Goal: Task Accomplishment & Management: Use online tool/utility

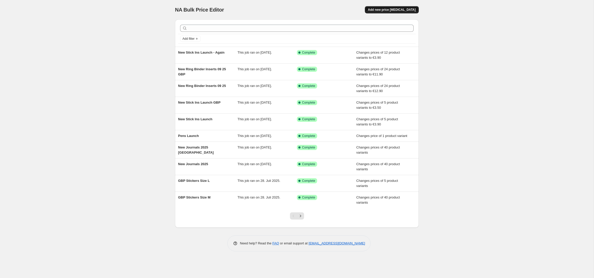
click at [392, 10] on span "Add new price [MEDICAL_DATA]" at bounding box center [392, 10] width 48 height 4
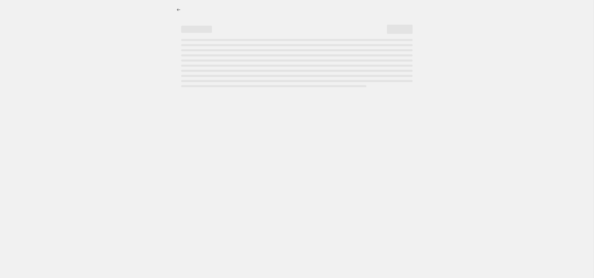
select select "percentage"
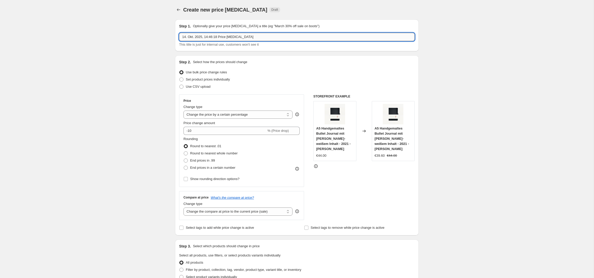
click at [217, 35] on input "14. Okt. 2025, 14:46:18 Price [MEDICAL_DATA]" at bounding box center [297, 37] width 236 height 8
type input "Dotted Notebook Old Collection"
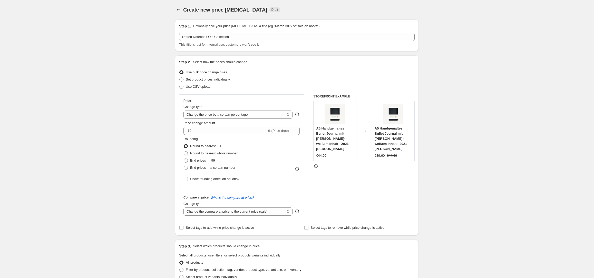
click at [146, 92] on div "Create new price [MEDICAL_DATA]. This page is ready Create new price [MEDICAL_D…" at bounding box center [297, 280] width 594 height 561
click at [243, 116] on select "Change the price to a certain amount Change the price by a certain amount Chang…" at bounding box center [238, 115] width 109 height 8
select select "to"
click at [184, 111] on select "Change the price to a certain amount Change the price by a certain amount Chang…" at bounding box center [238, 115] width 109 height 8
type input "80.00"
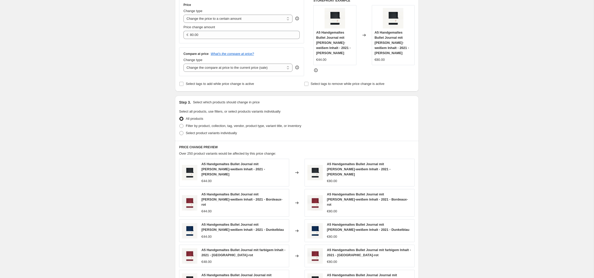
scroll to position [103, 0]
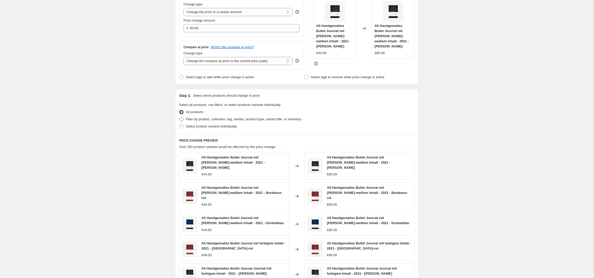
click at [206, 118] on span "Filter by product, collection, tag, vendor, product type, variant title, or inv…" at bounding box center [244, 119] width 116 height 4
click at [180, 118] on input "Filter by product, collection, tag, vendor, product type, variant title, or inv…" at bounding box center [180, 117] width 0 height 0
radio input "true"
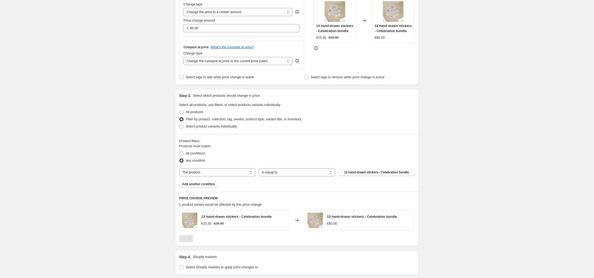
click at [386, 173] on span "13 hand-drawn stickers - Celebration bundle" at bounding box center [376, 173] width 65 height 4
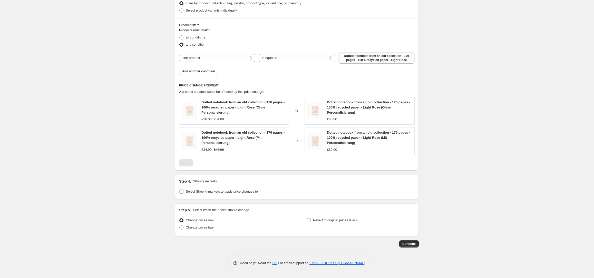
scroll to position [221, 0]
click at [201, 192] on span "Select Shopify markets to apply price changes to" at bounding box center [222, 191] width 72 height 4
click at [184, 192] on input "Select Shopify markets to apply price changes to" at bounding box center [182, 191] width 4 height 4
checkbox input "true"
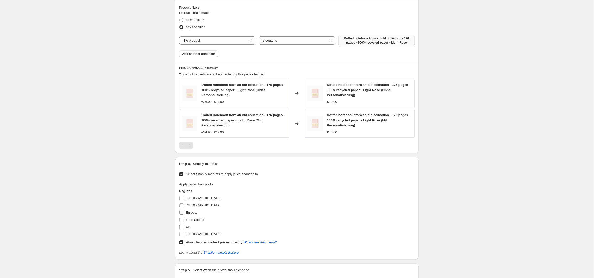
scroll to position [245, 0]
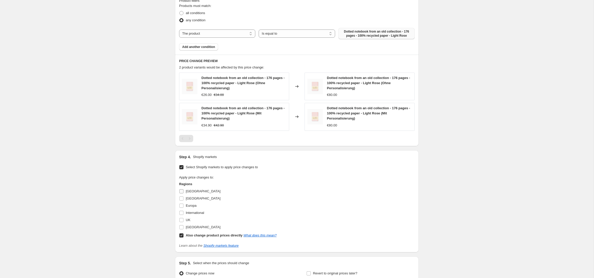
click at [192, 191] on span "[GEOGRAPHIC_DATA]" at bounding box center [203, 192] width 35 height 4
click at [184, 191] on input "[GEOGRAPHIC_DATA]" at bounding box center [182, 192] width 4 height 4
checkbox input "true"
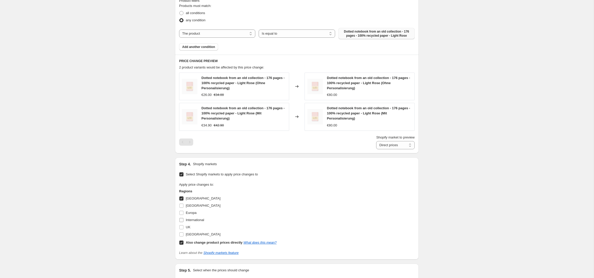
click at [192, 220] on span "International" at bounding box center [195, 220] width 18 height 4
click at [184, 220] on input "International" at bounding box center [182, 220] width 4 height 4
checkbox input "true"
click at [187, 234] on span "[GEOGRAPHIC_DATA]" at bounding box center [203, 235] width 35 height 4
click at [184, 234] on input "[GEOGRAPHIC_DATA]" at bounding box center [182, 235] width 4 height 4
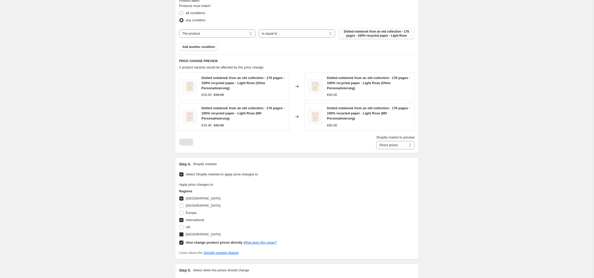
checkbox input "true"
click at [184, 242] on label "Also change product prices directly What does this mean?" at bounding box center [228, 242] width 98 height 7
click at [184, 242] on input "Also change product prices directly What does this mean?" at bounding box center [182, 243] width 4 height 4
checkbox input "false"
select select "51795263753"
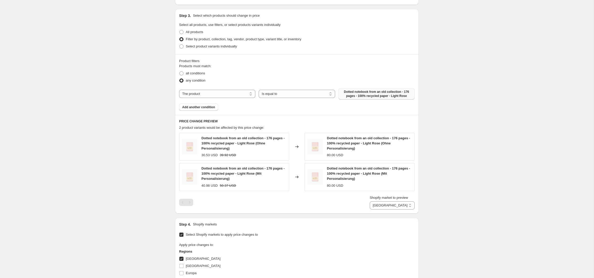
scroll to position [0, 0]
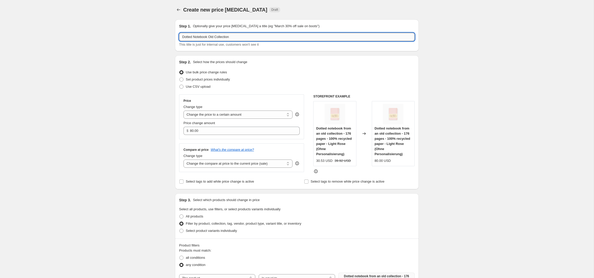
click at [251, 36] on input "Dotted Notebook Old Collection" at bounding box center [297, 37] width 236 height 8
type input "Dotted Notebook Old Collection USD"
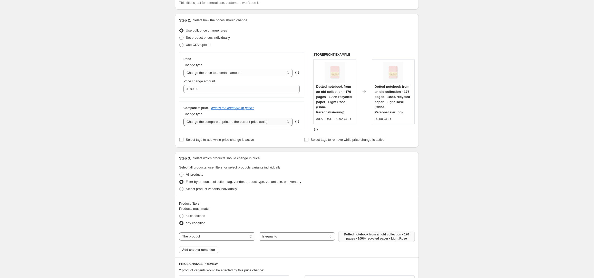
scroll to position [49, 0]
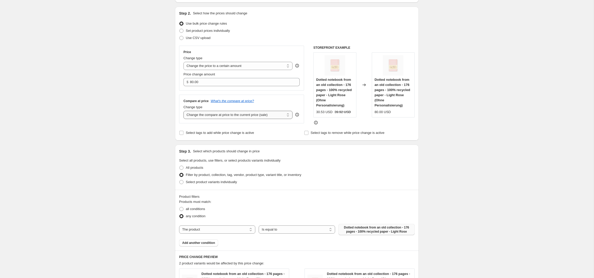
click at [266, 114] on select "Change the compare at price to the current price (sale) Change the compare at p…" at bounding box center [238, 115] width 109 height 8
click at [233, 64] on select "Change the price to a certain amount Change the price by a certain amount Chang…" at bounding box center [238, 66] width 109 height 8
click at [215, 84] on input "80.00" at bounding box center [241, 82] width 102 height 8
click at [216, 65] on select "Change the price to a certain amount Change the price by a certain amount Chang…" at bounding box center [238, 66] width 109 height 8
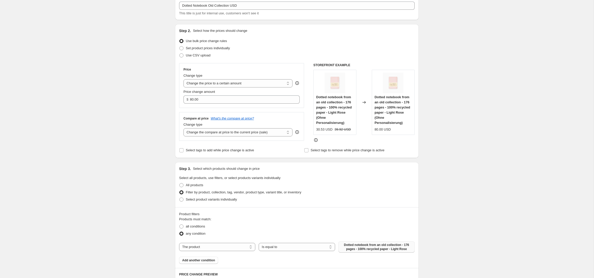
scroll to position [29, 0]
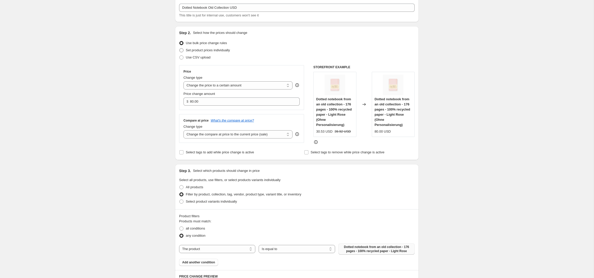
click at [207, 51] on span "Set product prices individually" at bounding box center [208, 50] width 44 height 4
click at [180, 49] on input "Set product prices individually" at bounding box center [180, 48] width 0 height 0
radio input "true"
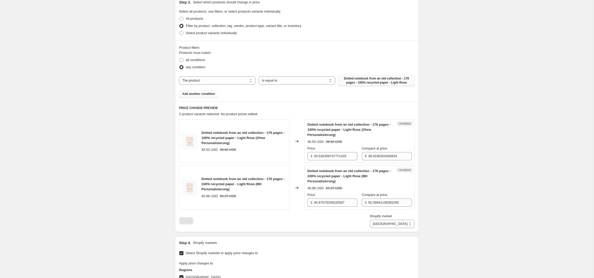
scroll to position [114, 0]
click at [331, 157] on input "30.526309747771425" at bounding box center [336, 157] width 44 height 8
type input "29"
type input "39"
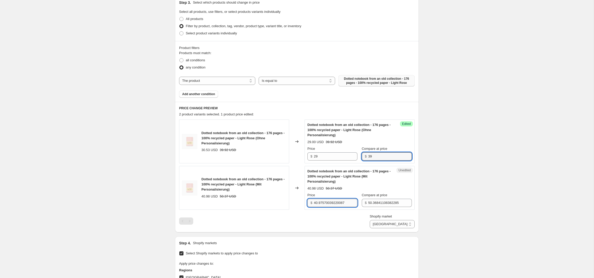
click at [327, 205] on input "40.97570039220087" at bounding box center [336, 203] width 44 height 8
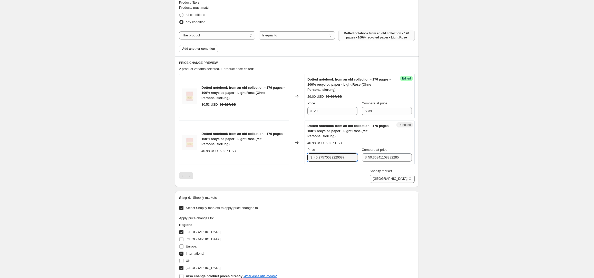
scroll to position [157, 0]
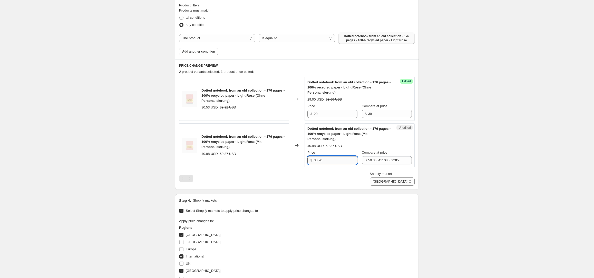
type input "38.90"
type input "48.90"
click at [461, 154] on div "Create new price [MEDICAL_DATA]. This page is ready Create new price [MEDICAL_D…" at bounding box center [297, 109] width 594 height 533
click at [399, 181] on select "Australien International [GEOGRAPHIC_DATA]" at bounding box center [392, 182] width 45 height 8
click at [373, 160] on input "48.90" at bounding box center [391, 160] width 44 height 8
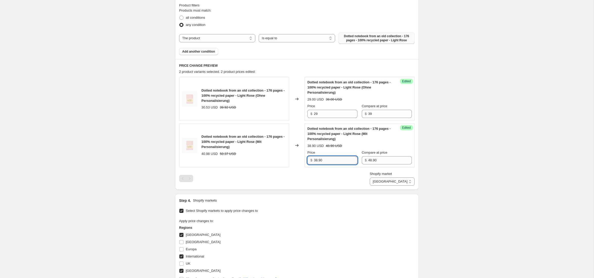
click at [318, 162] on input "38.90" at bounding box center [336, 160] width 44 height 8
click at [403, 183] on select "Australien International [GEOGRAPHIC_DATA]" at bounding box center [392, 182] width 45 height 8
select select "987824291"
click at [385, 186] on select "Australien International [GEOGRAPHIC_DATA]" at bounding box center [392, 182] width 45 height 8
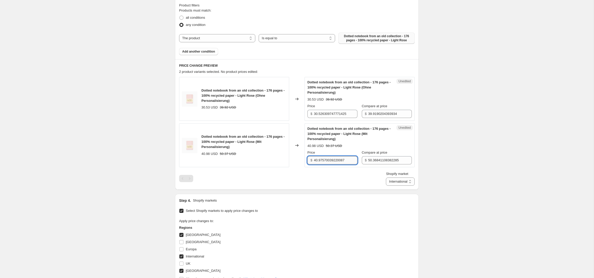
click at [334, 160] on input "40.97570039220087" at bounding box center [336, 160] width 44 height 8
paste input "38.90"
type input "38.90"
click at [380, 162] on input "50.36841108382285" at bounding box center [391, 160] width 44 height 8
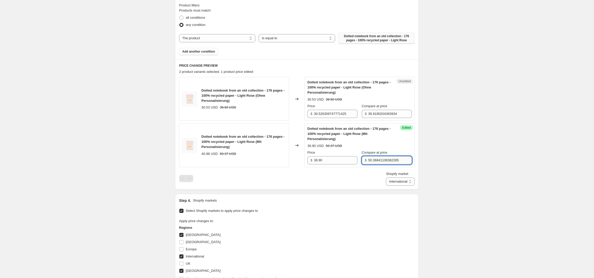
click at [380, 162] on input "50.36841108382285" at bounding box center [391, 160] width 44 height 8
type input "48.90"
click at [336, 117] on input "30.526309747771425" at bounding box center [336, 114] width 44 height 8
type input "29"
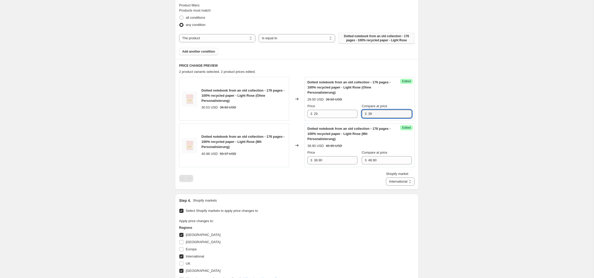
type input "39"
drag, startPoint x: 452, startPoint y: 135, endPoint x: 448, endPoint y: 140, distance: 7.1
click at [452, 135] on div "Create new price [MEDICAL_DATA]. This page is ready Create new price [MEDICAL_D…" at bounding box center [297, 109] width 594 height 533
click at [401, 180] on select "Australien International [GEOGRAPHIC_DATA]" at bounding box center [400, 182] width 29 height 8
select select "50405409033"
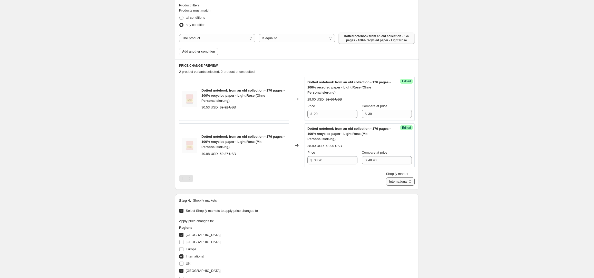
click at [391, 186] on select "Australien International [GEOGRAPHIC_DATA]" at bounding box center [400, 182] width 29 height 8
click at [334, 114] on input "30.526309747771425" at bounding box center [336, 114] width 44 height 8
type input "29"
type input "39"
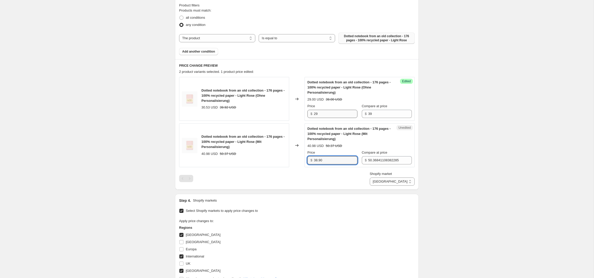
type input "38.90"
type input "48.90"
click at [506, 107] on div "Create new price [MEDICAL_DATA]. This page is ready Create new price [MEDICAL_D…" at bounding box center [297, 109] width 594 height 533
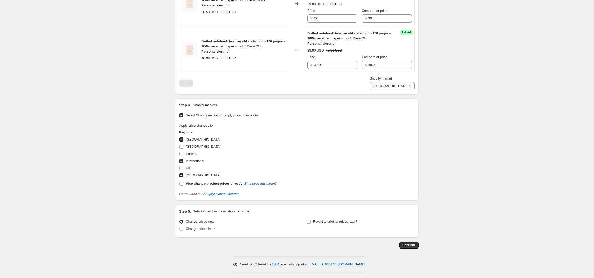
scroll to position [254, 0]
click at [406, 244] on span "Continue" at bounding box center [409, 243] width 13 height 4
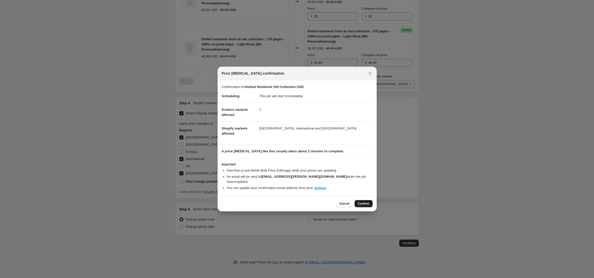
click at [363, 202] on span "Confirm" at bounding box center [364, 204] width 12 height 4
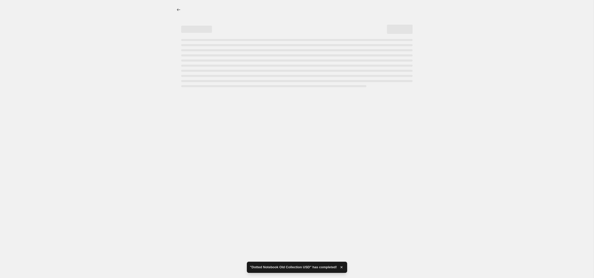
select select "50405409033"
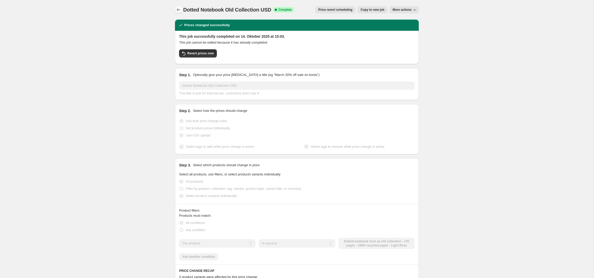
click at [180, 11] on icon "Price change jobs" at bounding box center [178, 9] width 5 height 5
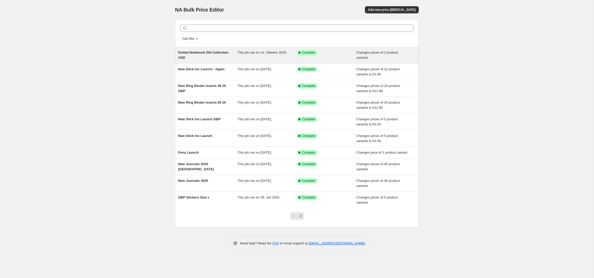
click at [214, 54] on div "Dotted Notebook Old Collection USD" at bounding box center [208, 55] width 60 height 10
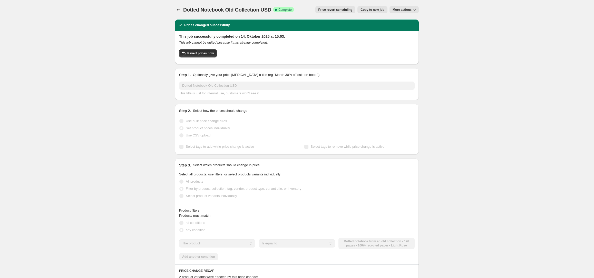
click at [374, 11] on span "Copy to new job" at bounding box center [373, 10] width 24 height 4
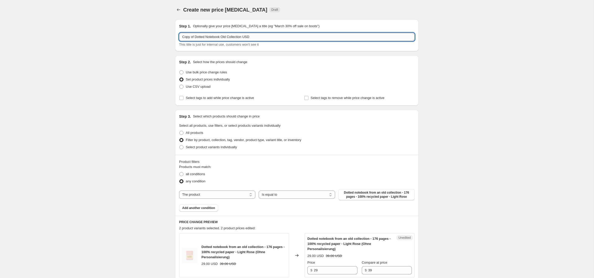
click at [262, 36] on input "Copy of Dotted Notebook Old Collection USD" at bounding box center [297, 37] width 236 height 8
click at [259, 37] on input "Copy of Dotted Notebook Old Collection USD" at bounding box center [297, 37] width 236 height 8
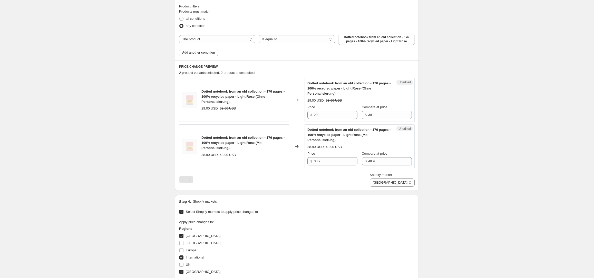
scroll to position [176, 0]
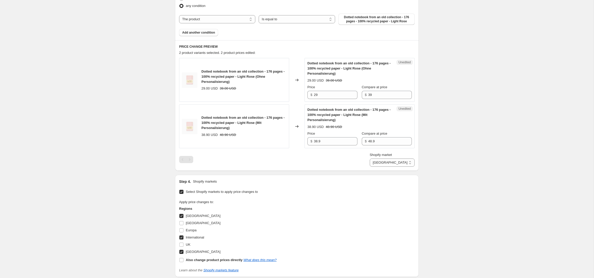
type input "Copy of Dotted Notebook Old Collection GBP"
click at [188, 215] on span "[GEOGRAPHIC_DATA]" at bounding box center [203, 216] width 35 height 4
click at [184, 215] on input "[GEOGRAPHIC_DATA]" at bounding box center [182, 216] width 4 height 4
checkbox input "false"
select select "987824291"
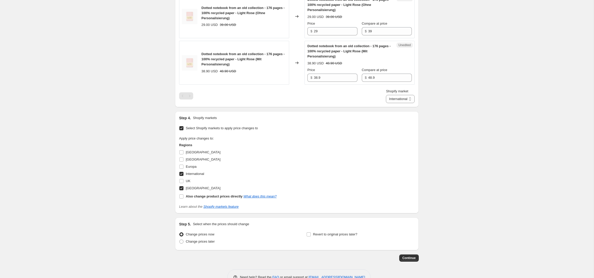
scroll to position [254, 0]
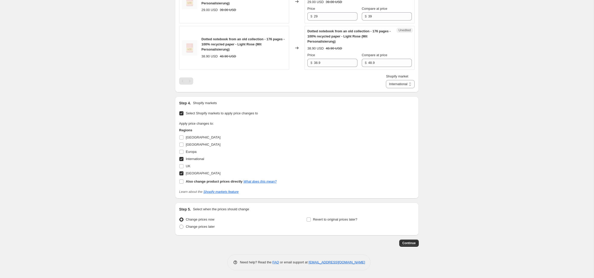
click at [194, 158] on span "International" at bounding box center [195, 159] width 18 height 4
click at [184, 158] on input "International" at bounding box center [182, 159] width 4 height 4
checkbox input "false"
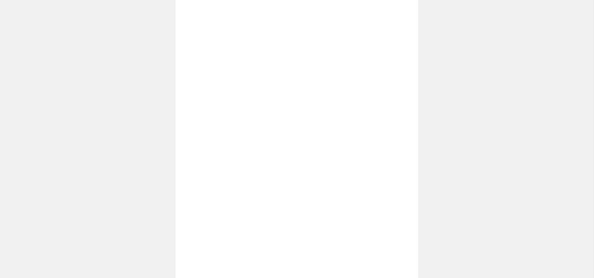
scroll to position [247, 0]
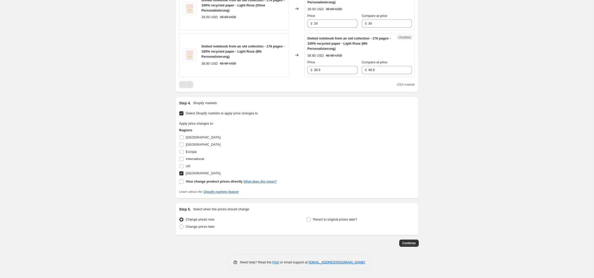
click at [191, 173] on span "[GEOGRAPHIC_DATA]" at bounding box center [203, 174] width 35 height 4
click at [184, 173] on input "[GEOGRAPHIC_DATA]" at bounding box center [182, 174] width 4 height 4
checkbox input "false"
click at [186, 166] on span "UK" at bounding box center [188, 166] width 5 height 4
click at [184, 166] on input "UK" at bounding box center [182, 166] width 4 height 4
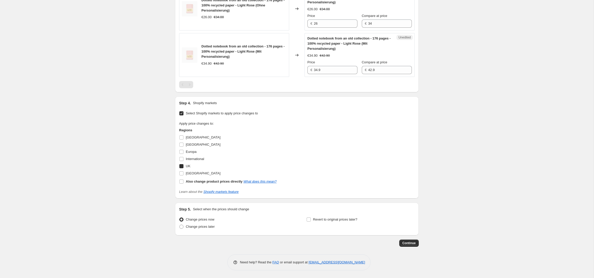
checkbox input "true"
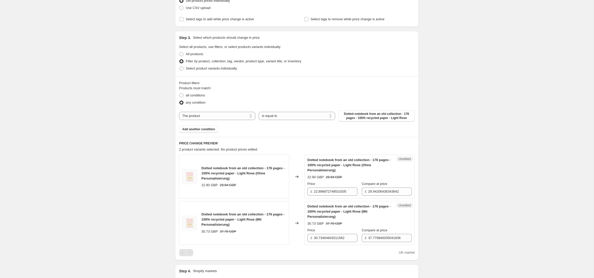
scroll to position [97, 0]
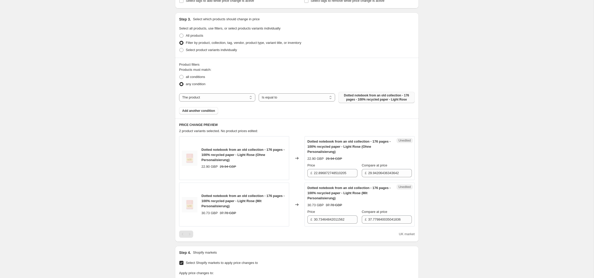
click at [362, 97] on span "Dotted notebook from an old collection - 176 pages - 100% recycled paper - Ligh…" at bounding box center [377, 97] width 70 height 8
click at [225, 98] on select "The product The product's collection The product's tag The product's vendor The…" at bounding box center [217, 97] width 76 height 8
select select "collection"
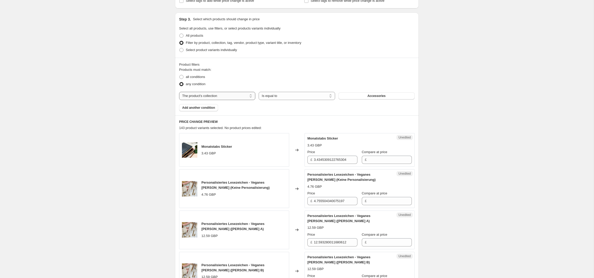
click at [231, 95] on select "The product The product's collection The product's tag The product's vendor The…" at bounding box center [217, 96] width 76 height 8
click at [317, 101] on div "Products must match: all conditions any condition The product The product's col…" at bounding box center [297, 89] width 236 height 44
click at [379, 96] on span "Accessories" at bounding box center [377, 96] width 18 height 4
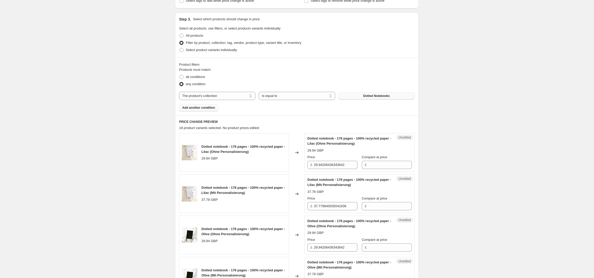
click at [199, 110] on span "Add another condition" at bounding box center [198, 108] width 33 height 4
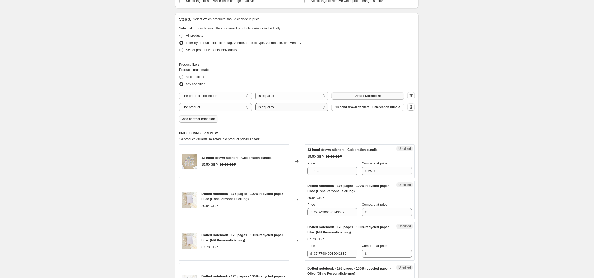
click at [276, 106] on select "Is equal to Is not equal to" at bounding box center [292, 107] width 73 height 8
select select "not_equal"
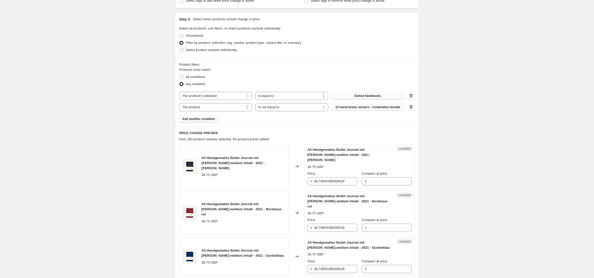
click at [361, 108] on span "13 hand-drawn stickers - Celebration bundle" at bounding box center [368, 107] width 65 height 4
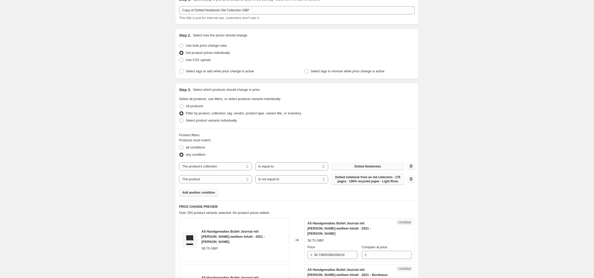
scroll to position [0, 0]
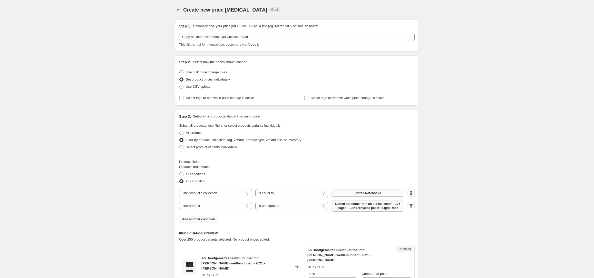
click at [211, 73] on span "Use bulk price change rules" at bounding box center [206, 72] width 41 height 4
click at [180, 71] on input "Use bulk price change rules" at bounding box center [180, 70] width 0 height 0
radio input "true"
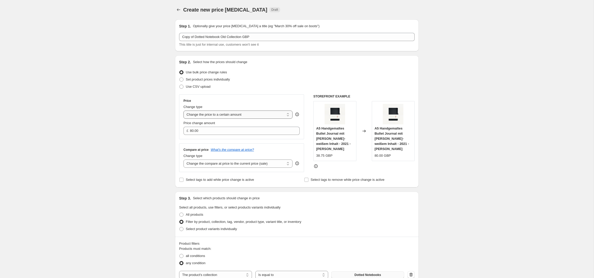
click at [231, 117] on select "Change the price to a certain amount Change the price by a certain amount Chang…" at bounding box center [238, 115] width 109 height 8
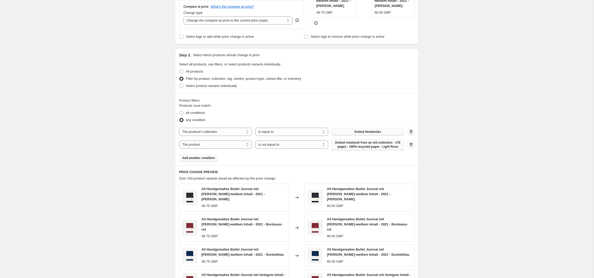
scroll to position [374, 0]
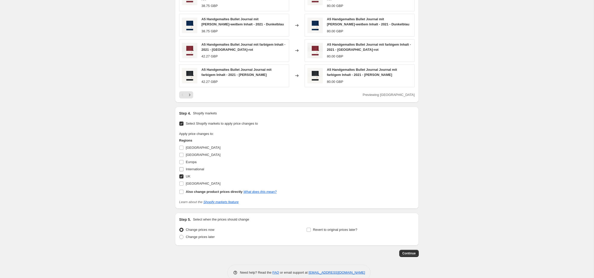
click at [181, 167] on input "International" at bounding box center [182, 169] width 4 height 4
checkbox input "true"
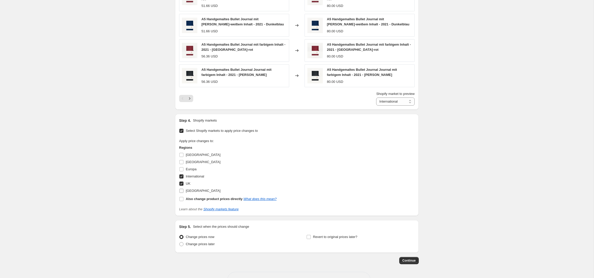
click at [182, 182] on input "UK" at bounding box center [182, 184] width 4 height 4
checkbox input "false"
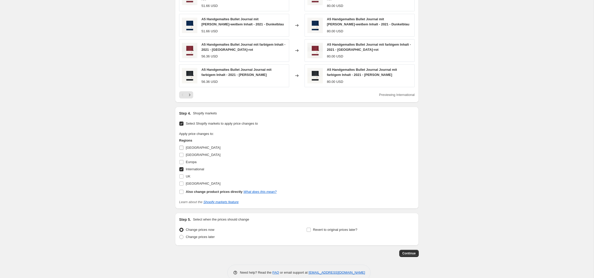
click at [181, 146] on input "[GEOGRAPHIC_DATA]" at bounding box center [182, 148] width 4 height 4
checkbox input "true"
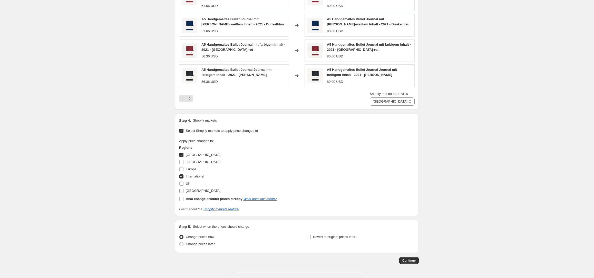
click at [181, 189] on input "[GEOGRAPHIC_DATA]" at bounding box center [182, 191] width 4 height 4
checkbox input "true"
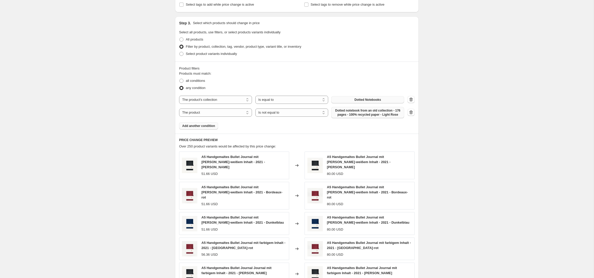
scroll to position [0, 0]
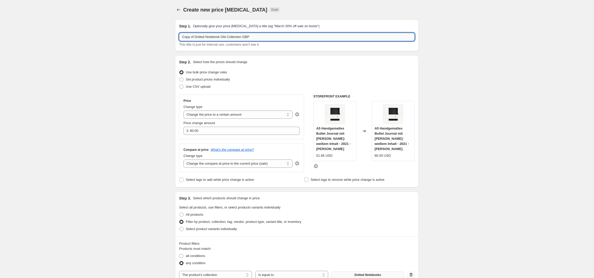
click at [264, 37] on input "Copy of Dotted Notebook Old Collection GBP" at bounding box center [297, 37] width 236 height 8
click at [197, 37] on input "Copy of Dotted Notebook Old Collection USD" at bounding box center [297, 37] width 236 height 8
drag, startPoint x: 210, startPoint y: 36, endPoint x: 232, endPoint y: 36, distance: 21.8
click at [232, 36] on input "Dotted Notebook Old Collection USD" at bounding box center [297, 37] width 236 height 8
type input "Dotted Notebooks 2025 USD"
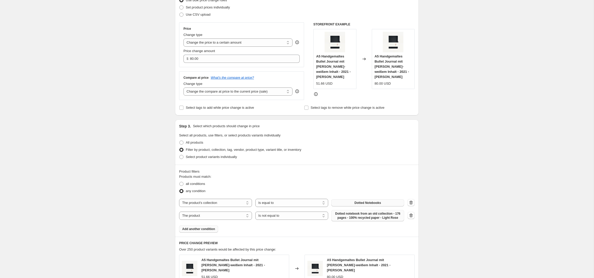
scroll to position [73, 0]
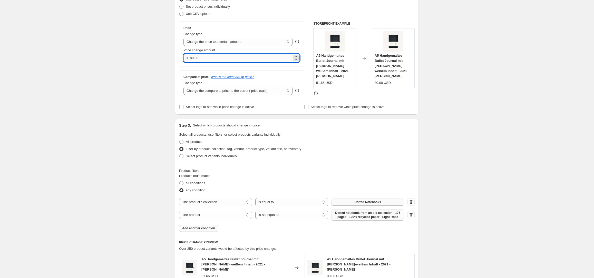
click at [214, 58] on input "80.00" at bounding box center [241, 58] width 102 height 8
click at [213, 58] on input "80.00" at bounding box center [241, 58] width 102 height 8
type input "39.00"
click at [471, 87] on div "Create new price [MEDICAL_DATA]. This page is ready Create new price [MEDICAL_D…" at bounding box center [297, 262] width 594 height 670
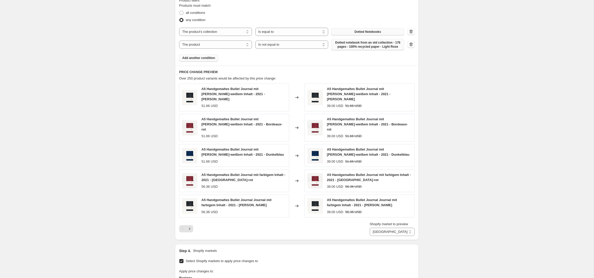
scroll to position [246, 0]
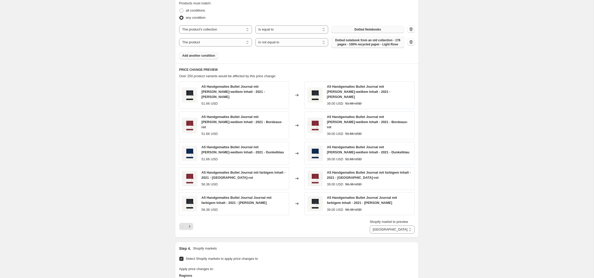
click at [355, 29] on span "Dotted Notebooks" at bounding box center [368, 29] width 26 height 4
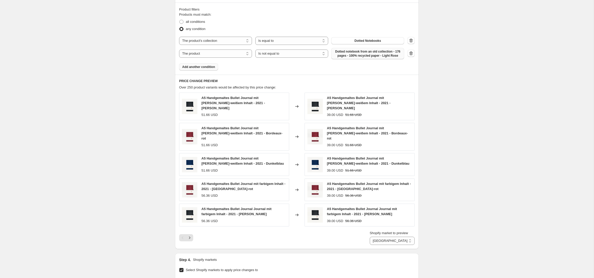
scroll to position [234, 0]
click at [190, 21] on span "all conditions" at bounding box center [195, 22] width 19 height 4
click at [180, 20] on input "all conditions" at bounding box center [180, 20] width 0 height 0
radio input "true"
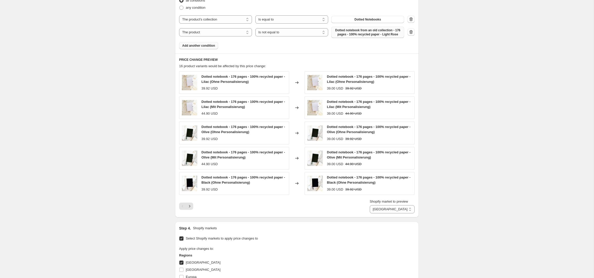
scroll to position [257, 0]
click at [397, 208] on select "Australien International [GEOGRAPHIC_DATA]" at bounding box center [392, 209] width 45 height 8
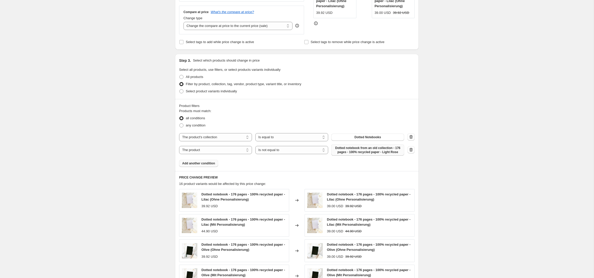
scroll to position [137, 0]
click at [246, 27] on select "Change the compare at price to the current price (sale) Change the compare at p…" at bounding box center [238, 27] width 109 height 8
select select "remove"
click at [184, 23] on select "Change the compare at price to the current price (sale) Change the compare at p…" at bounding box center [238, 27] width 109 height 8
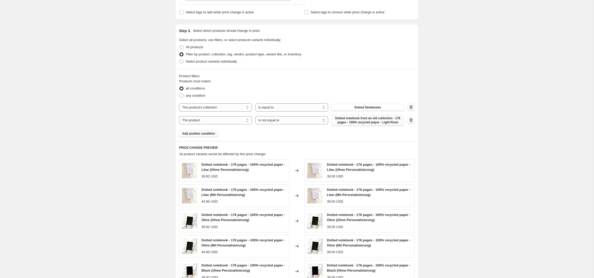
scroll to position [167, 0]
click at [196, 136] on button "Add another condition" at bounding box center [198, 133] width 39 height 7
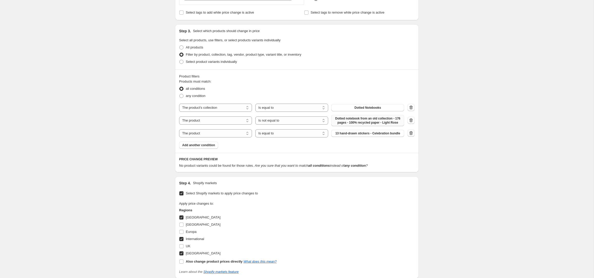
click at [411, 135] on icon "button" at bounding box center [411, 133] width 5 height 5
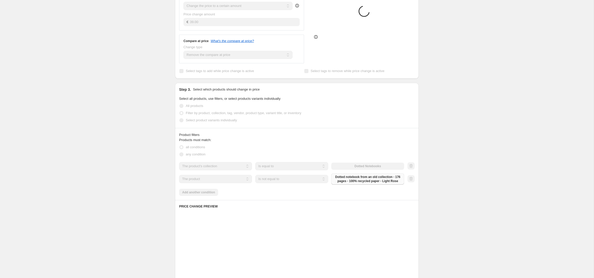
scroll to position [0, 0]
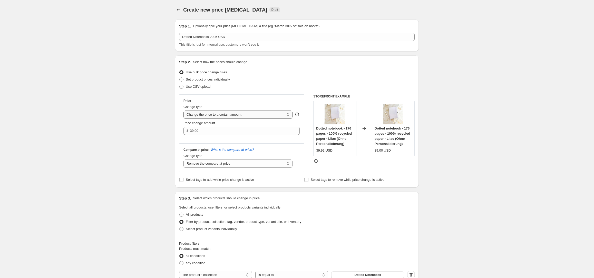
click at [227, 116] on select "Change the price to a certain amount Change the price by a certain amount Chang…" at bounding box center [238, 115] width 109 height 8
click at [191, 80] on span "Set product prices individually" at bounding box center [208, 80] width 44 height 4
click at [180, 78] on input "Set product prices individually" at bounding box center [180, 78] width 0 height 0
radio input "true"
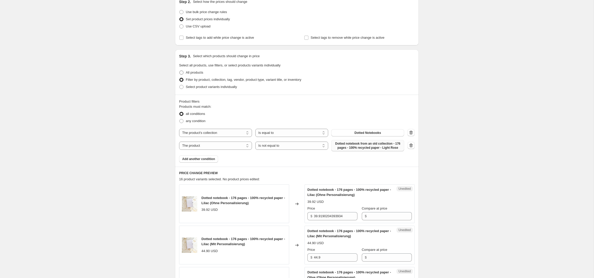
scroll to position [65, 0]
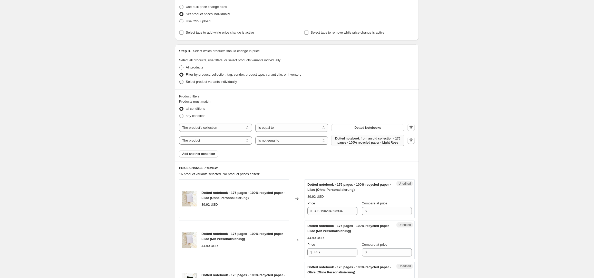
click at [190, 82] on span "Select product variants individually" at bounding box center [211, 82] width 51 height 4
click at [180, 80] on input "Select product variants individually" at bounding box center [180, 80] width 0 height 0
radio input "true"
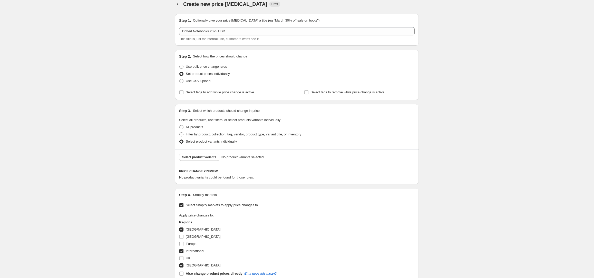
scroll to position [5, 0]
click at [197, 68] on span "Use bulk price change rules" at bounding box center [206, 68] width 41 height 4
click at [180, 66] on input "Use bulk price change rules" at bounding box center [180, 66] width 0 height 0
radio input "true"
select select "remove"
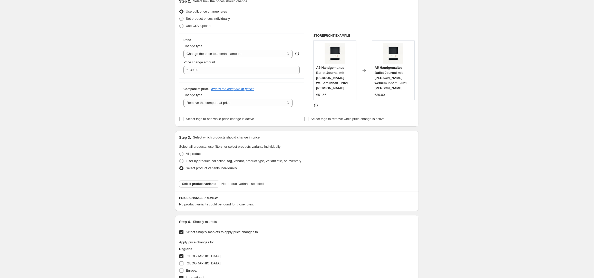
scroll to position [63, 0]
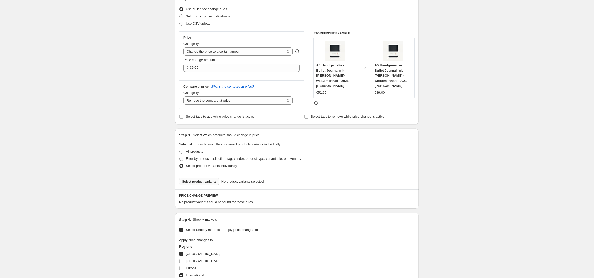
click at [209, 180] on span "Select product variants" at bounding box center [199, 182] width 34 height 4
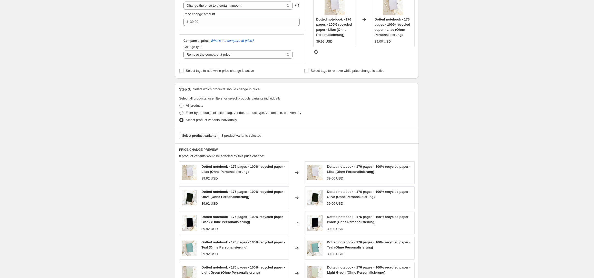
scroll to position [0, 0]
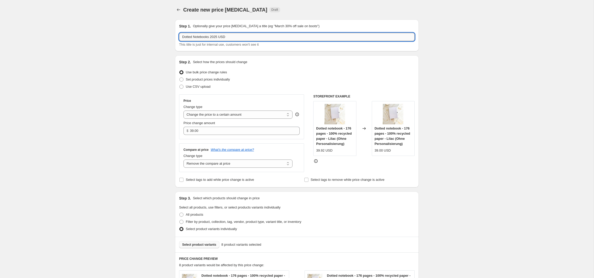
click at [212, 37] on input "Dotted Notebooks 2025 USD" at bounding box center [297, 37] width 236 height 8
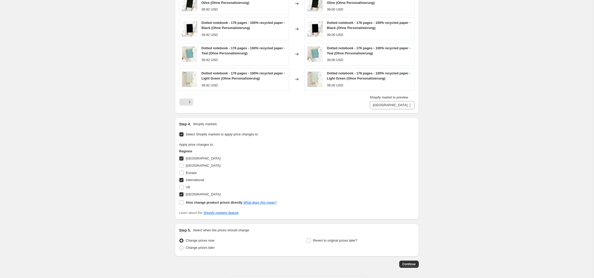
scroll to position [325, 0]
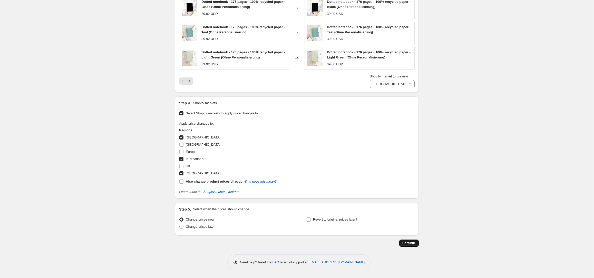
type input "Dotted Notebooks without Personalization 2025 USD"
click at [412, 241] on button "Continue" at bounding box center [410, 243] width 20 height 7
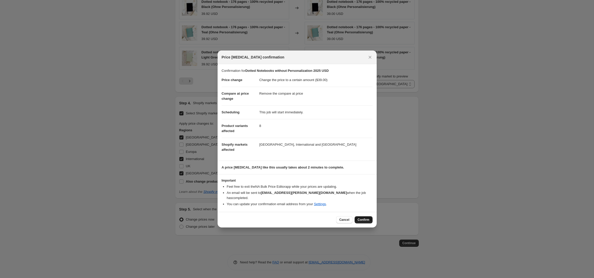
click at [363, 218] on span "Confirm" at bounding box center [364, 220] width 12 height 4
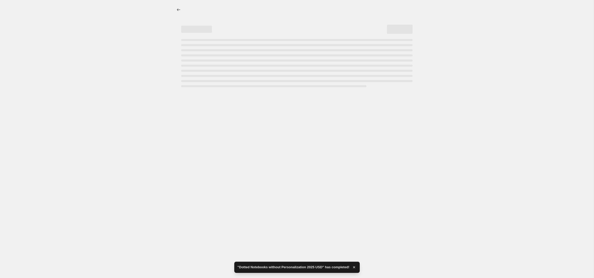
select select "remove"
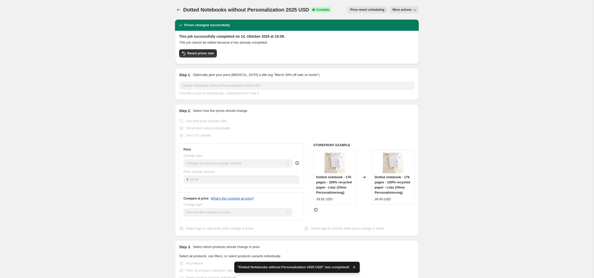
click at [411, 11] on span "More actions" at bounding box center [402, 10] width 19 height 4
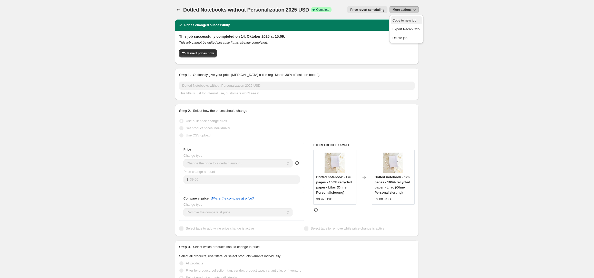
click at [405, 20] on span "Copy to new job" at bounding box center [405, 20] width 24 height 4
select select "remove"
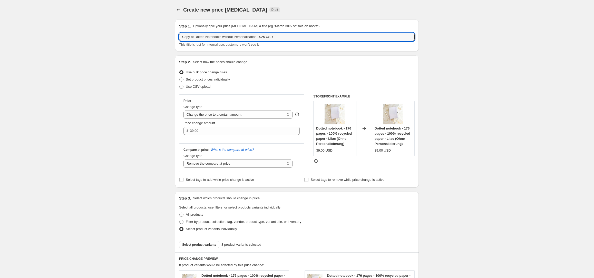
drag, startPoint x: 195, startPoint y: 37, endPoint x: 169, endPoint y: 36, distance: 26.7
click at [215, 36] on input "Dotted Notebooks without Personalization 2025 USD" at bounding box center [297, 37] width 236 height 8
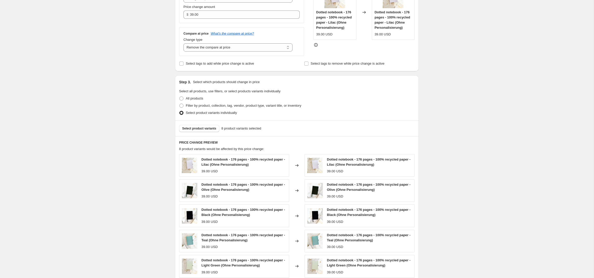
scroll to position [131, 0]
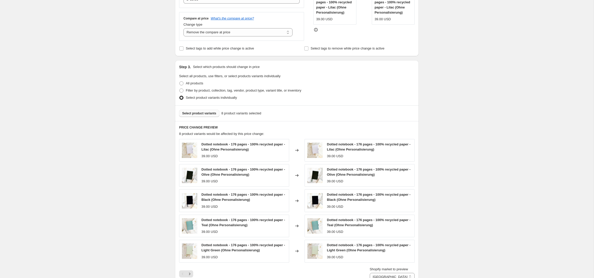
type input "Dotted Notebooks with Personalization 2025 USD"
click at [203, 111] on button "Select product variants" at bounding box center [199, 113] width 40 height 7
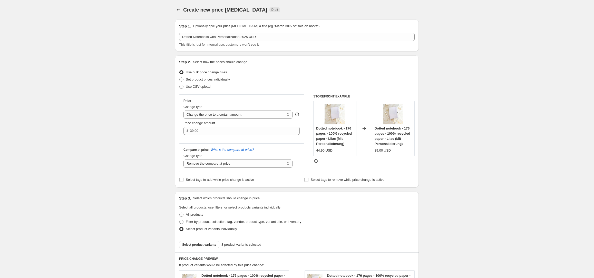
scroll to position [10, 0]
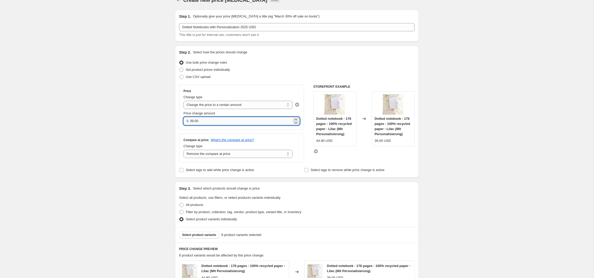
click at [202, 119] on input "39.00" at bounding box center [241, 121] width 102 height 8
click at [189, 122] on div "$ 39.00" at bounding box center [242, 121] width 116 height 8
click at [194, 121] on input "39.00" at bounding box center [241, 121] width 102 height 8
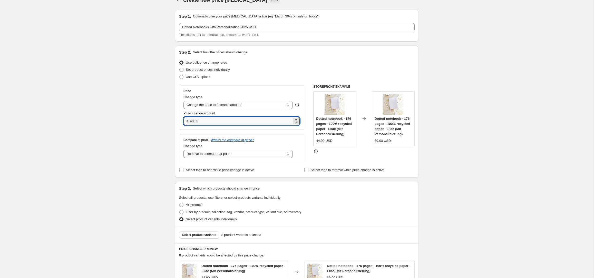
type input "48.90"
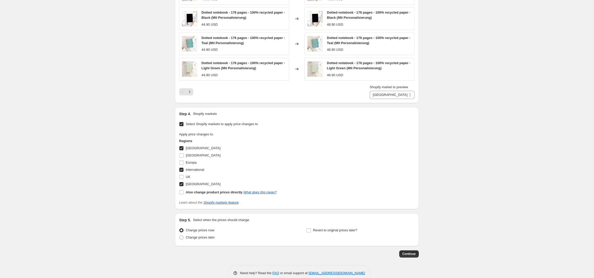
scroll to position [325, 0]
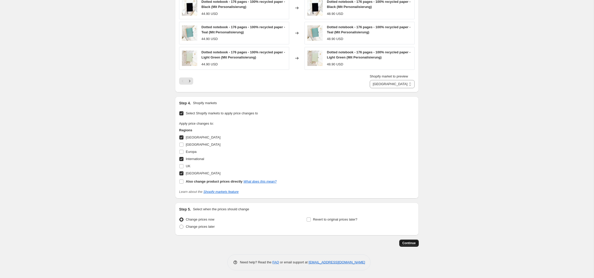
click at [410, 242] on span "Continue" at bounding box center [409, 243] width 13 height 4
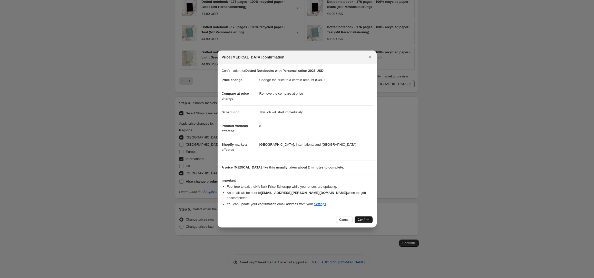
click at [362, 218] on span "Confirm" at bounding box center [364, 220] width 12 height 4
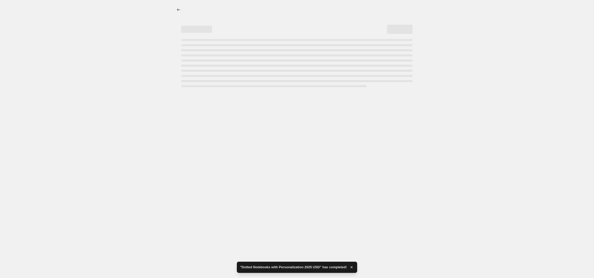
select select "remove"
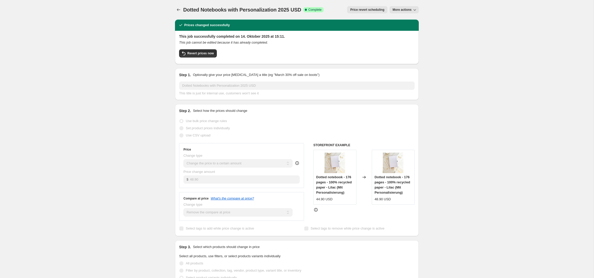
click at [411, 11] on span "More actions" at bounding box center [402, 10] width 19 height 4
click at [407, 21] on span "Copy to new job" at bounding box center [405, 20] width 24 height 4
select select "remove"
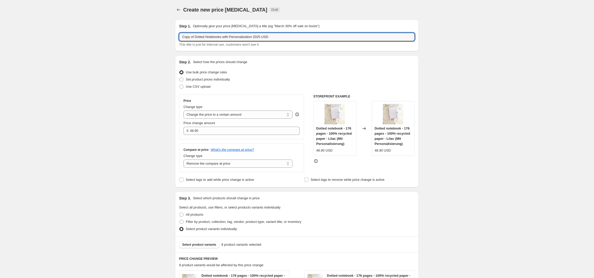
drag, startPoint x: 196, startPoint y: 37, endPoint x: 155, endPoint y: 35, distance: 40.7
type input "Dotted Notebooks with Personalization 2025 USD"
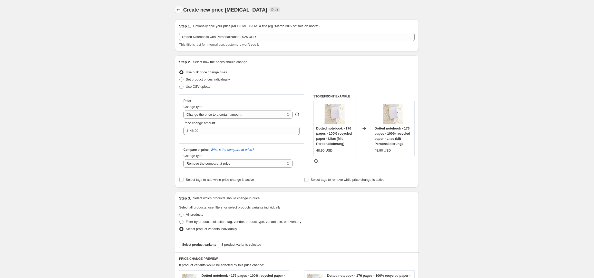
click at [177, 10] on icon "Price change jobs" at bounding box center [178, 9] width 5 height 5
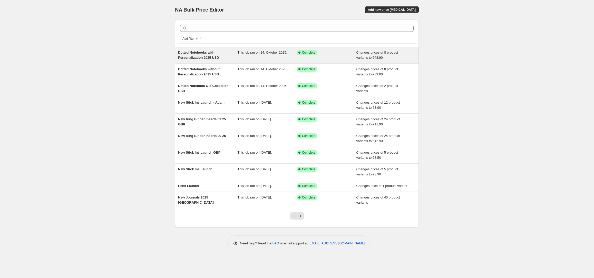
click at [202, 58] on span "Dotted Notebooks with Personalization 2025 USD" at bounding box center [198, 55] width 41 height 9
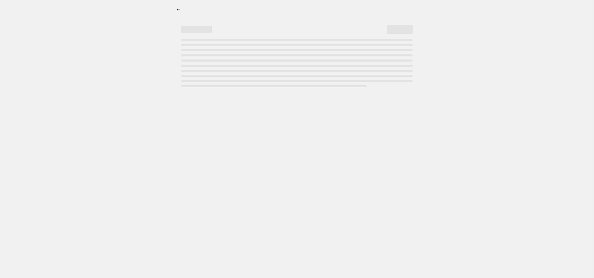
select select "remove"
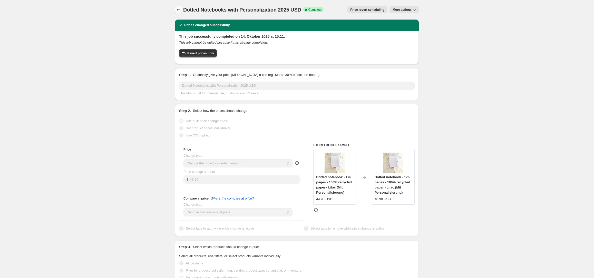
click at [179, 9] on icon "Price change jobs" at bounding box center [178, 9] width 5 height 5
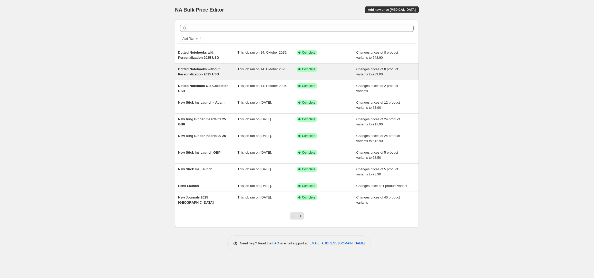
click at [225, 74] on div "Dotted Notebooks without Personalization 2025 USD" at bounding box center [208, 72] width 60 height 10
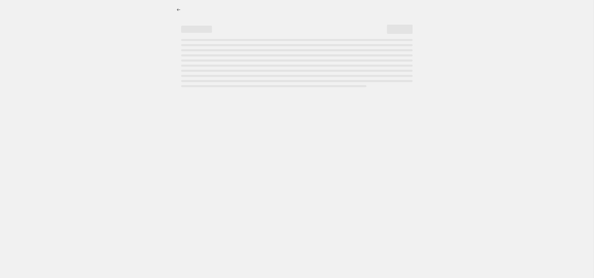
select select "remove"
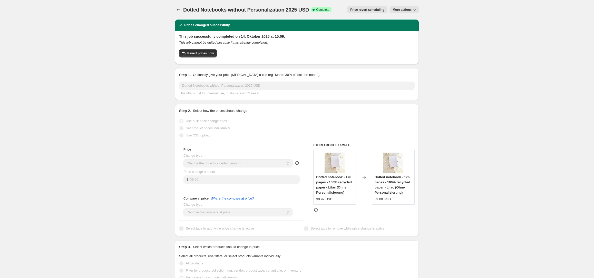
click at [406, 10] on span "More actions" at bounding box center [402, 10] width 19 height 4
click at [406, 21] on span "Copy to new job" at bounding box center [405, 20] width 24 height 4
select select "remove"
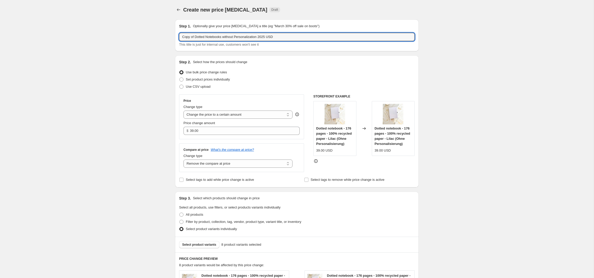
drag, startPoint x: 196, startPoint y: 36, endPoint x: 176, endPoint y: 37, distance: 20.8
click at [263, 36] on input "Dotted Notebooks without Personalization 2025 USD" at bounding box center [297, 37] width 236 height 8
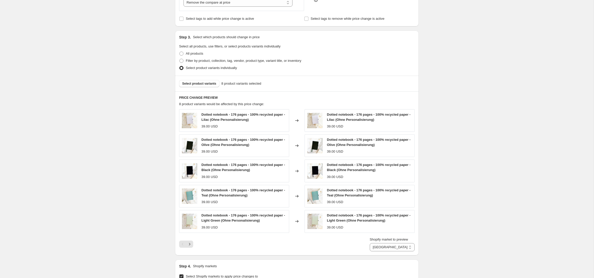
scroll to position [325, 0]
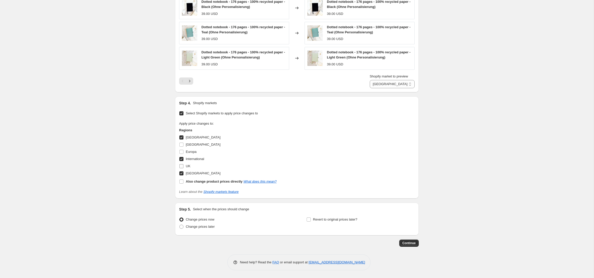
type input "Dotted Notebooks without Personalization 2025 GBP"
click at [187, 166] on span "UK" at bounding box center [188, 166] width 5 height 4
click at [184, 166] on input "UK" at bounding box center [182, 166] width 4 height 4
checkbox input "true"
click at [189, 174] on span "[GEOGRAPHIC_DATA]" at bounding box center [203, 174] width 35 height 4
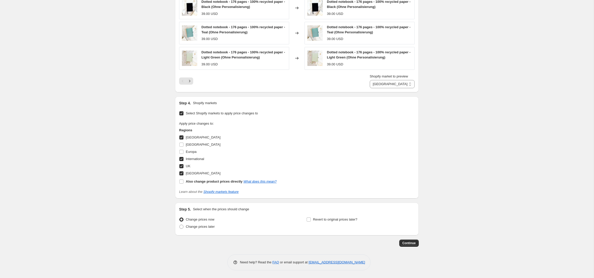
click at [184, 174] on input "[GEOGRAPHIC_DATA]" at bounding box center [182, 174] width 4 height 4
checkbox input "false"
drag, startPoint x: 194, startPoint y: 159, endPoint x: 196, endPoint y: 145, distance: 14.5
click at [194, 159] on span "International" at bounding box center [195, 159] width 18 height 4
click at [184, 159] on input "International" at bounding box center [182, 159] width 4 height 4
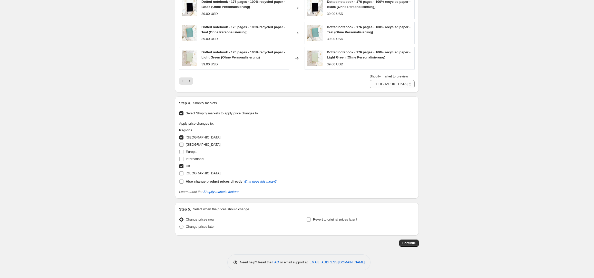
checkbox input "false"
click at [196, 138] on span "[GEOGRAPHIC_DATA]" at bounding box center [203, 138] width 35 height 4
click at [184, 138] on input "[GEOGRAPHIC_DATA]" at bounding box center [182, 138] width 4 height 4
checkbox input "false"
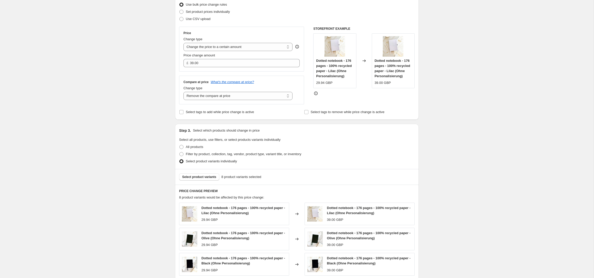
scroll to position [62, 0]
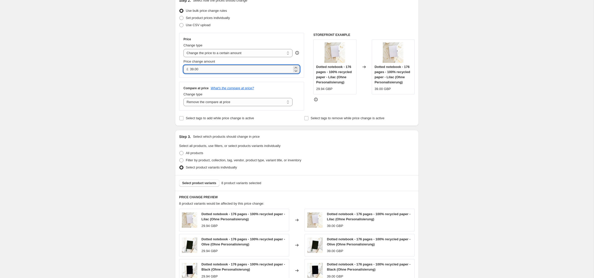
click at [193, 71] on input "39.00" at bounding box center [241, 69] width 102 height 8
type input "34.00"
click at [124, 83] on div "Create new price [MEDICAL_DATA]. This page is ready Create new price [MEDICAL_D…" at bounding box center [297, 236] width 594 height 596
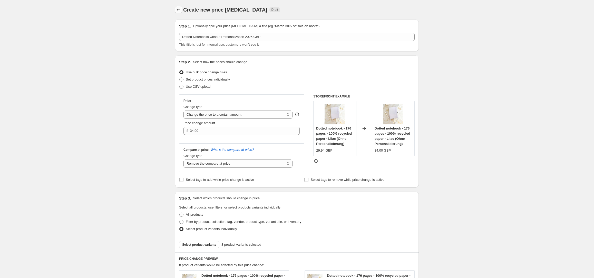
click at [178, 9] on icon "Price change jobs" at bounding box center [178, 9] width 5 height 5
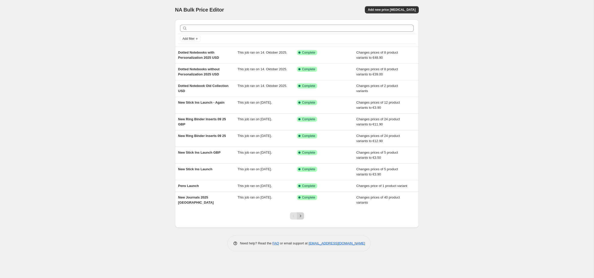
click at [299, 219] on icon "Next" at bounding box center [300, 216] width 5 height 5
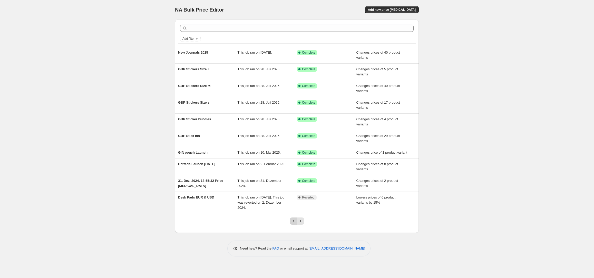
click at [295, 224] on icon "Previous" at bounding box center [293, 221] width 5 height 5
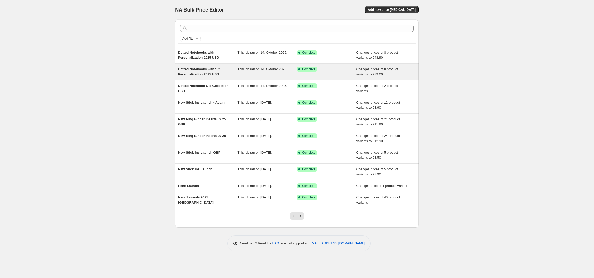
click at [209, 78] on div "Dotted Notebooks without Personalization 2025 USD This job ran on 14. Oktober 2…" at bounding box center [297, 72] width 244 height 16
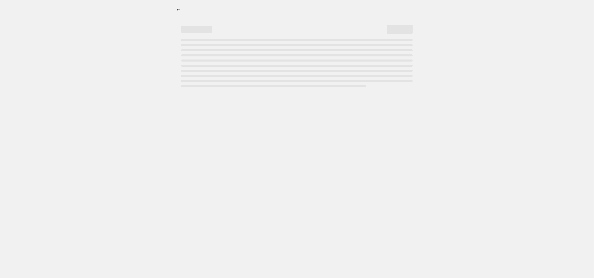
select select "remove"
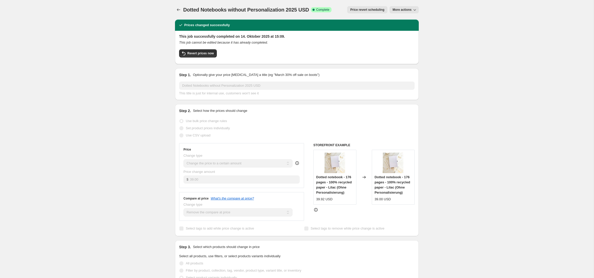
click at [414, 7] on button "More actions" at bounding box center [404, 9] width 29 height 7
click at [409, 18] on span "Copy to new job" at bounding box center [405, 20] width 24 height 4
select select "remove"
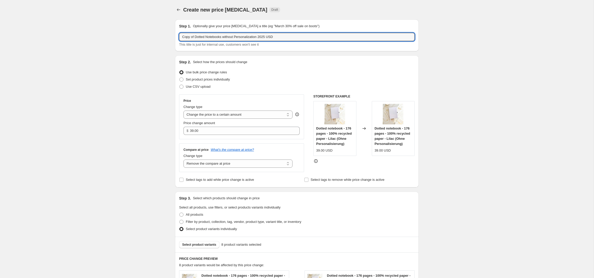
drag, startPoint x: 224, startPoint y: 37, endPoint x: 163, endPoint y: 37, distance: 60.6
click at [256, 36] on input "Ringbinders without Personalization 2025 USD" at bounding box center [297, 37] width 236 height 8
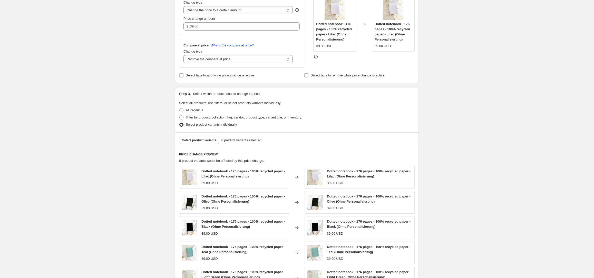
scroll to position [109, 0]
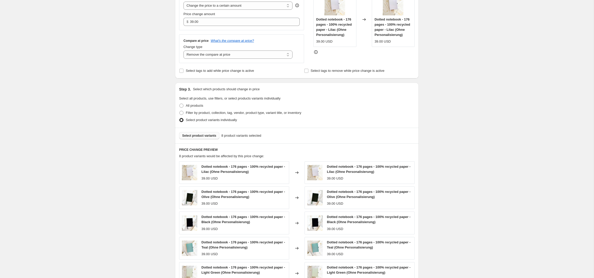
type input "Ringbinders without Personalization 2025 USD"
click at [199, 134] on span "Select product variants" at bounding box center [199, 136] width 34 height 4
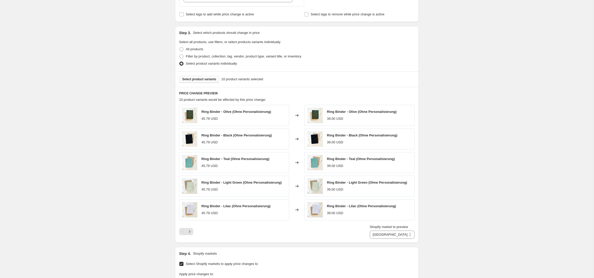
scroll to position [0, 0]
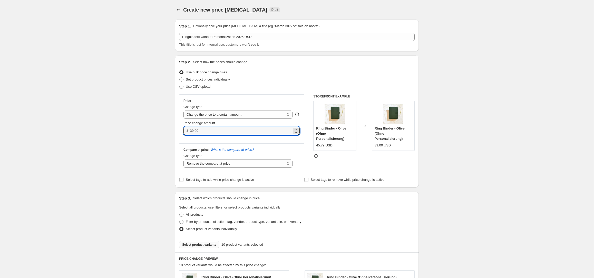
drag, startPoint x: 192, startPoint y: 131, endPoint x: 198, endPoint y: 155, distance: 25.1
click at [192, 131] on input "39.00" at bounding box center [241, 131] width 102 height 8
type input "49.00"
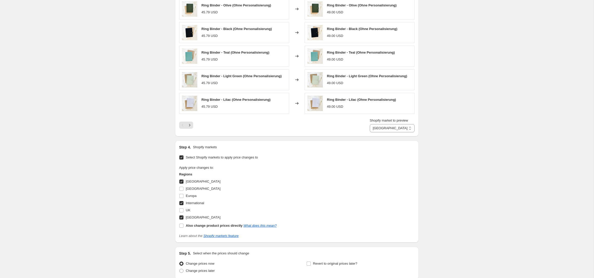
scroll to position [316, 0]
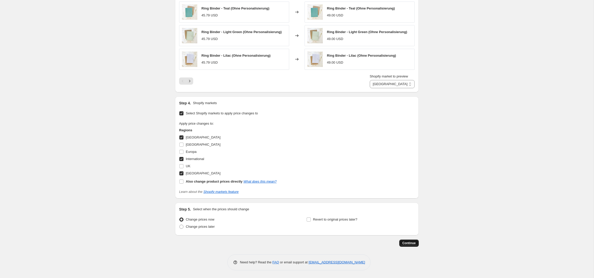
click at [411, 245] on span "Continue" at bounding box center [409, 243] width 13 height 4
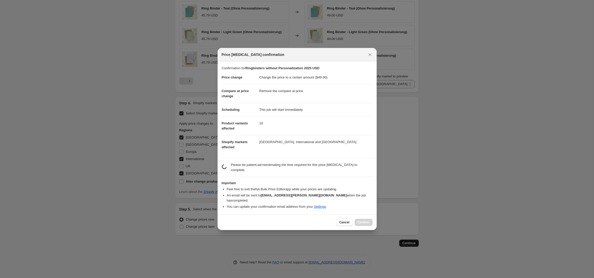
scroll to position [0, 0]
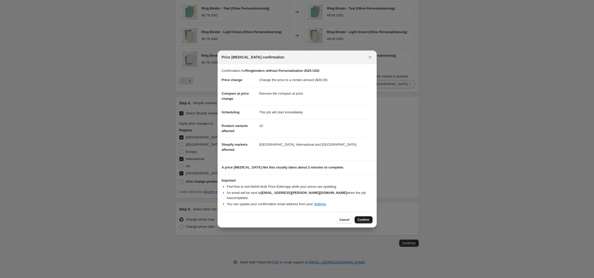
click at [367, 218] on span "Confirm" at bounding box center [364, 220] width 12 height 4
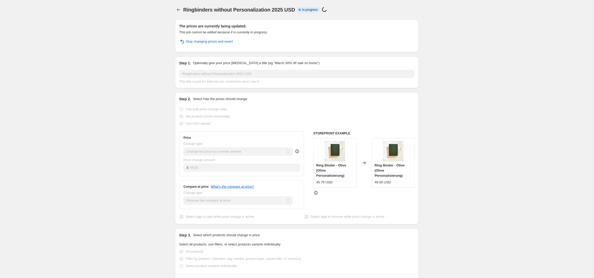
select select "remove"
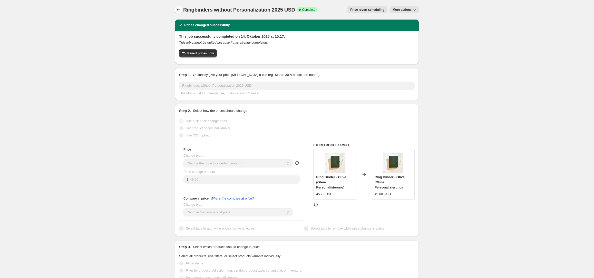
click at [178, 10] on icon "Price change jobs" at bounding box center [178, 9] width 3 height 3
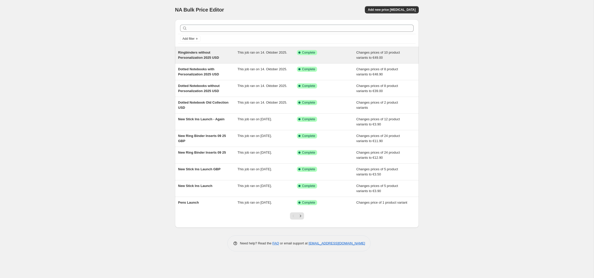
click at [223, 57] on div "Ringbinders without Personalization 2025 USD" at bounding box center [208, 55] width 60 height 10
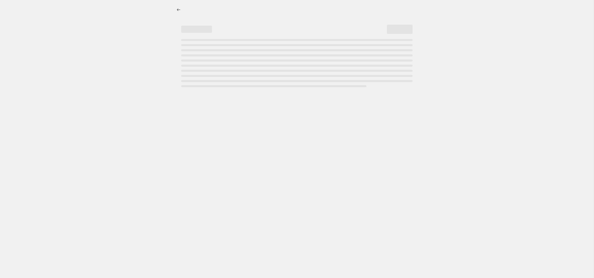
select select "remove"
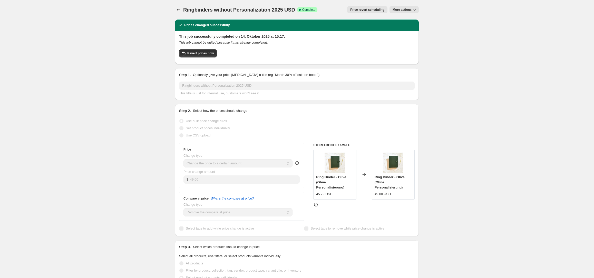
click at [414, 9] on icon "button" at bounding box center [414, 9] width 5 height 5
click at [411, 20] on span "Copy to new job" at bounding box center [405, 20] width 24 height 4
select select "remove"
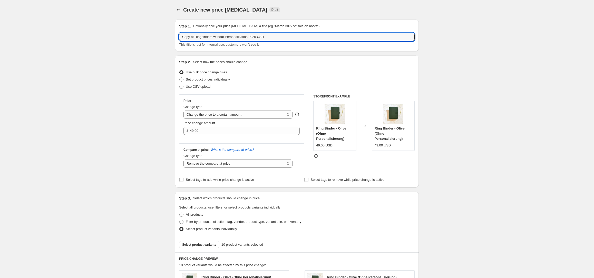
drag, startPoint x: 196, startPoint y: 36, endPoint x: 175, endPoint y: 36, distance: 20.6
click at [175, 36] on div "Step 1. Optionally give your price [MEDICAL_DATA] a title (eg "March 30% off sa…" at bounding box center [297, 36] width 244 height 32
click at [210, 36] on input "Ringbinders without Personalization 2025 USD" at bounding box center [297, 37] width 236 height 8
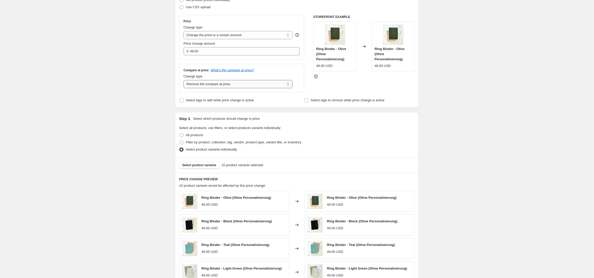
scroll to position [82, 0]
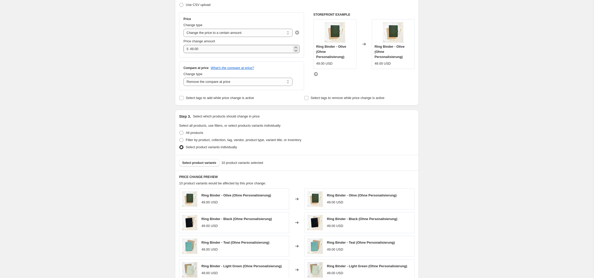
type input "Ringbinders with Personalization 2025 USD"
click at [194, 49] on input "49.00" at bounding box center [241, 49] width 102 height 8
type input "58.90"
click at [147, 111] on div "Create new price [MEDICAL_DATA]. This page is ready Create new price [MEDICAL_D…" at bounding box center [297, 215] width 594 height 595
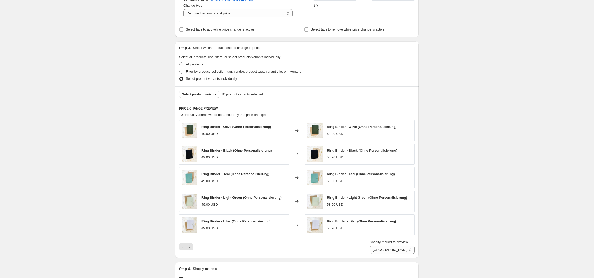
scroll to position [152, 0]
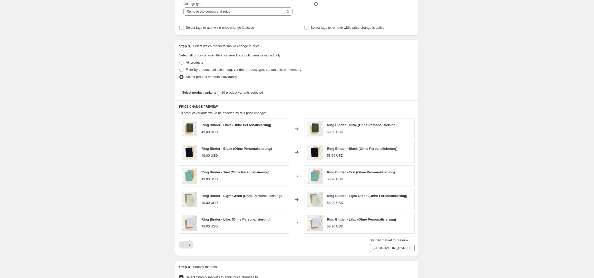
click at [197, 93] on span "Select product variants" at bounding box center [199, 93] width 34 height 4
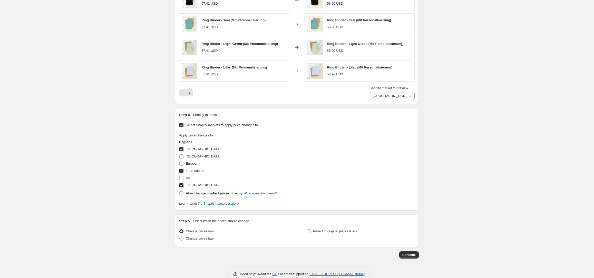
scroll to position [316, 0]
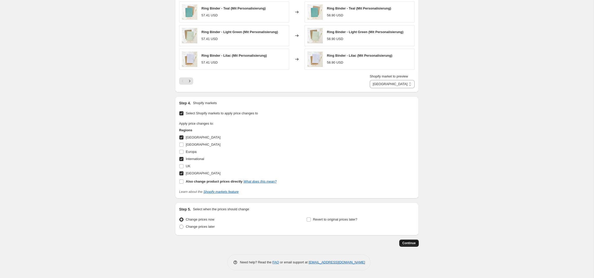
click at [412, 242] on span "Continue" at bounding box center [409, 243] width 13 height 4
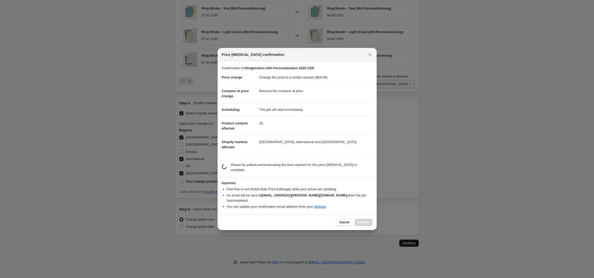
scroll to position [0, 0]
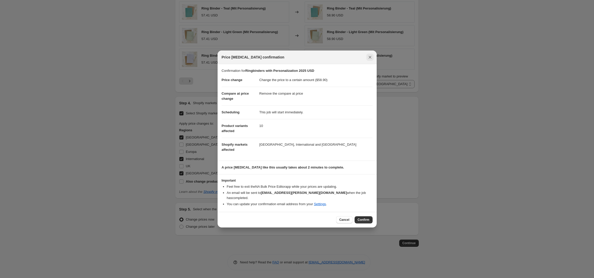
click at [370, 60] on icon "Close" at bounding box center [370, 57] width 5 height 5
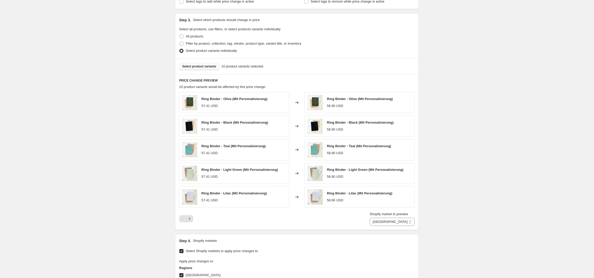
scroll to position [316, 0]
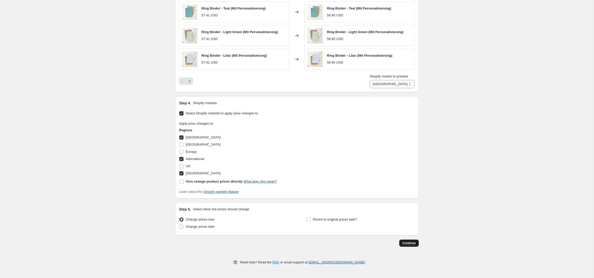
click at [412, 242] on span "Continue" at bounding box center [409, 243] width 13 height 4
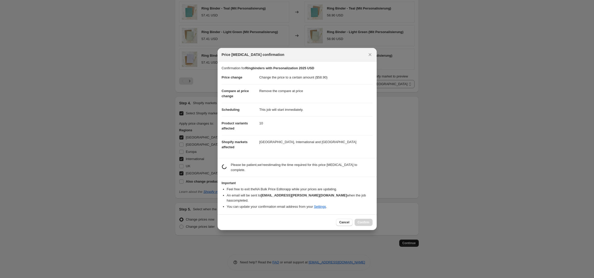
scroll to position [0, 0]
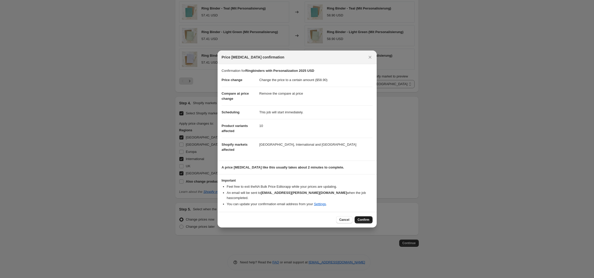
click at [363, 218] on span "Confirm" at bounding box center [364, 220] width 12 height 4
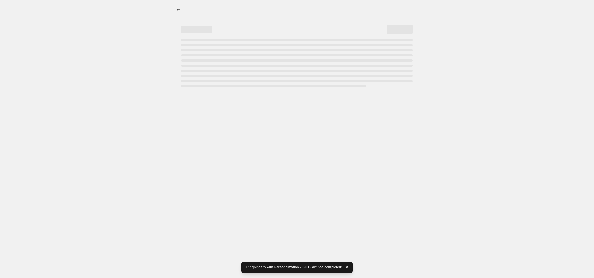
select select "remove"
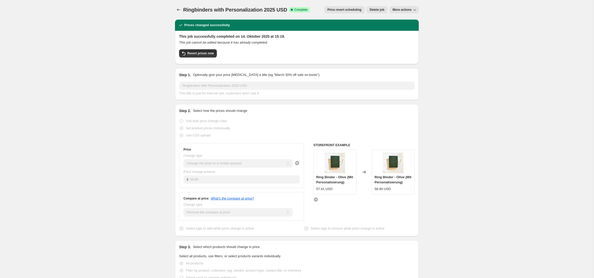
click at [410, 9] on span "More actions" at bounding box center [402, 10] width 19 height 4
click at [407, 21] on span "Copy to new job" at bounding box center [405, 20] width 24 height 4
select select "remove"
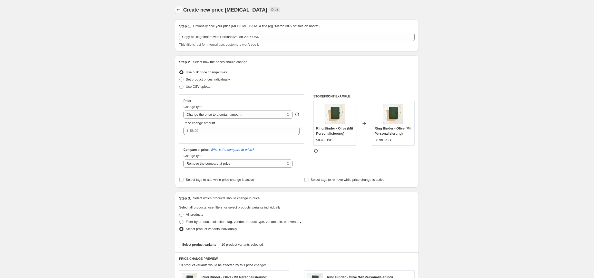
click at [178, 9] on icon "Price change jobs" at bounding box center [178, 9] width 3 height 3
